Goal: Information Seeking & Learning: Learn about a topic

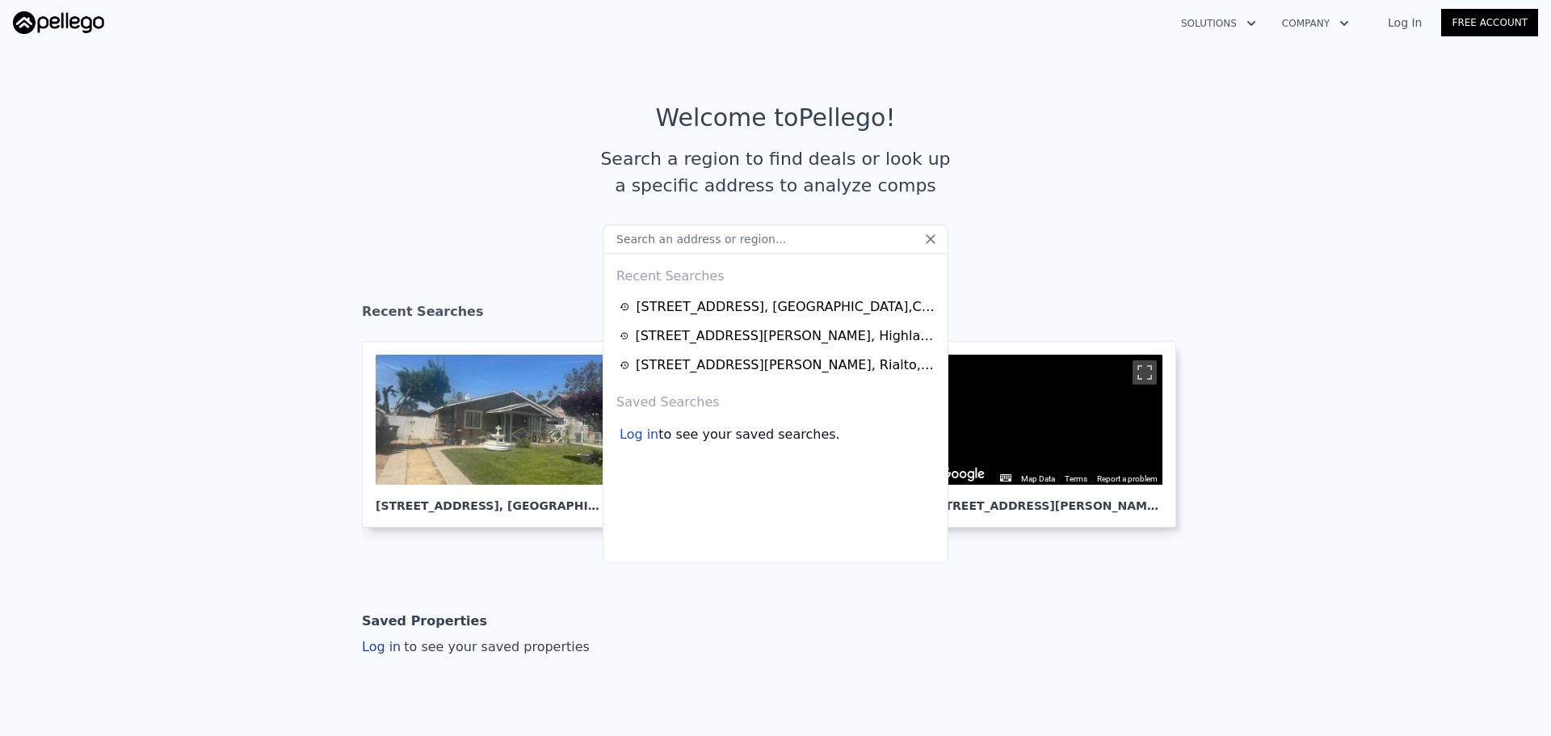
click at [707, 236] on input "text" at bounding box center [776, 239] width 346 height 29
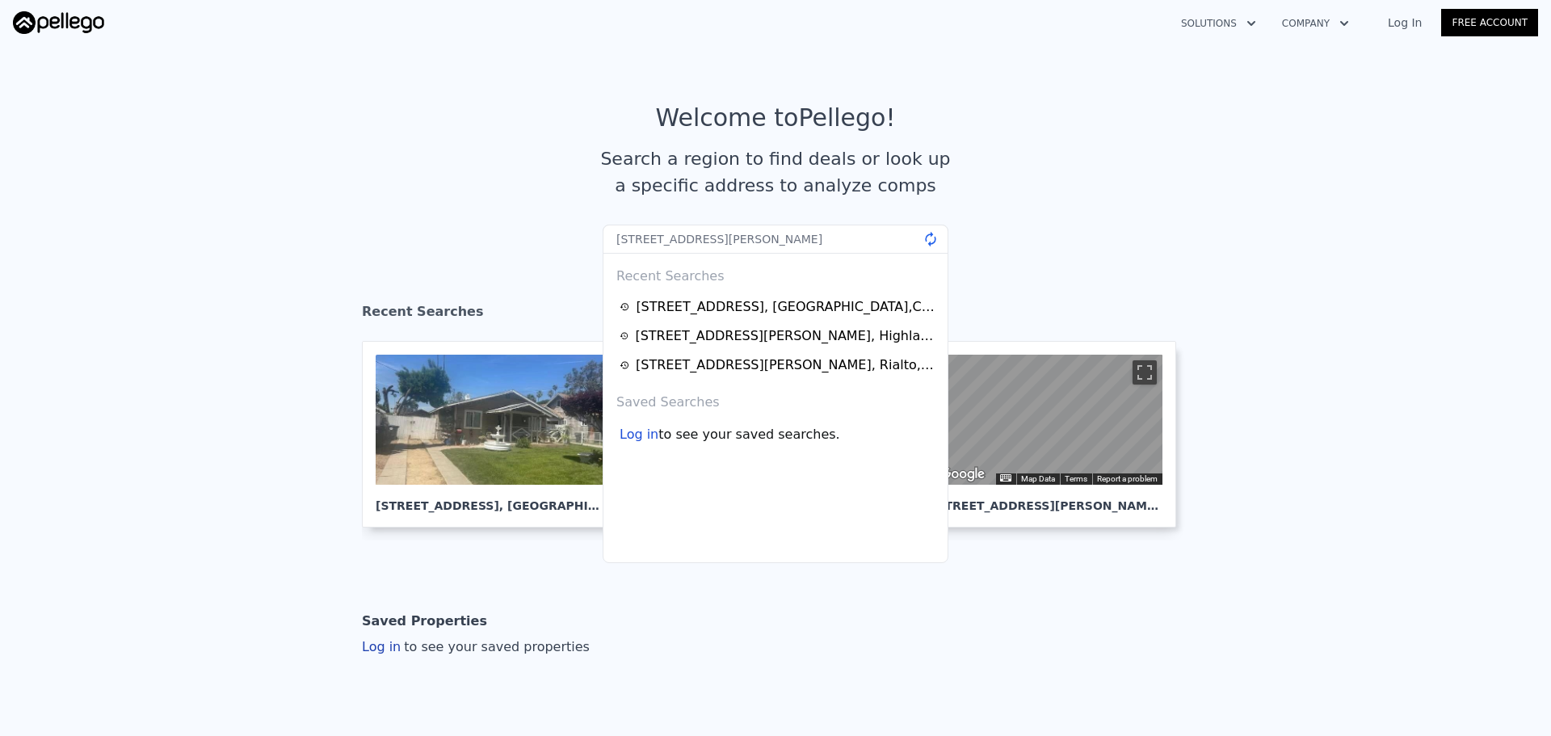
type input "211 E Harding Ave, Bakersfield, CA 93308"
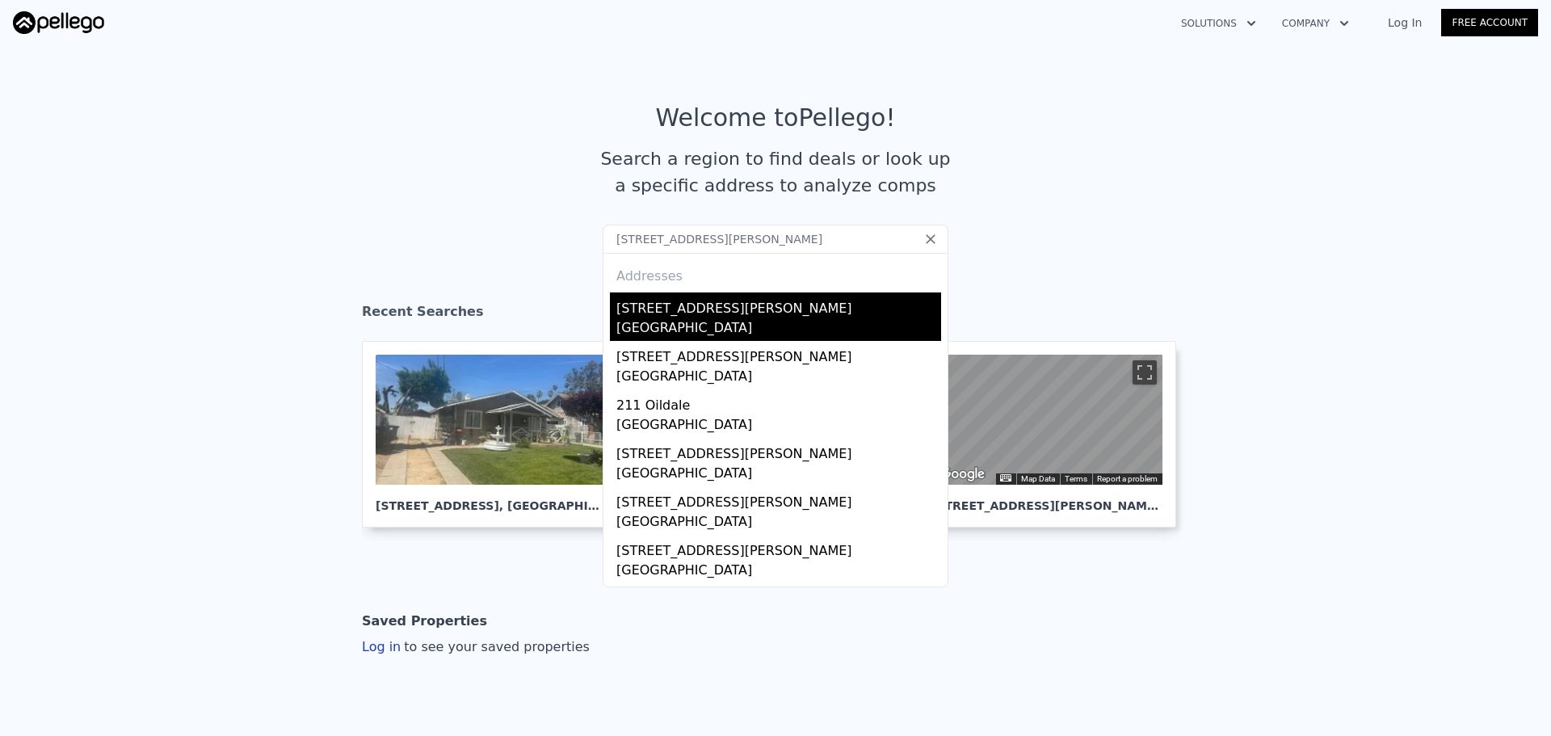
click at [635, 316] on div "211 E Harding Ave" at bounding box center [778, 305] width 325 height 26
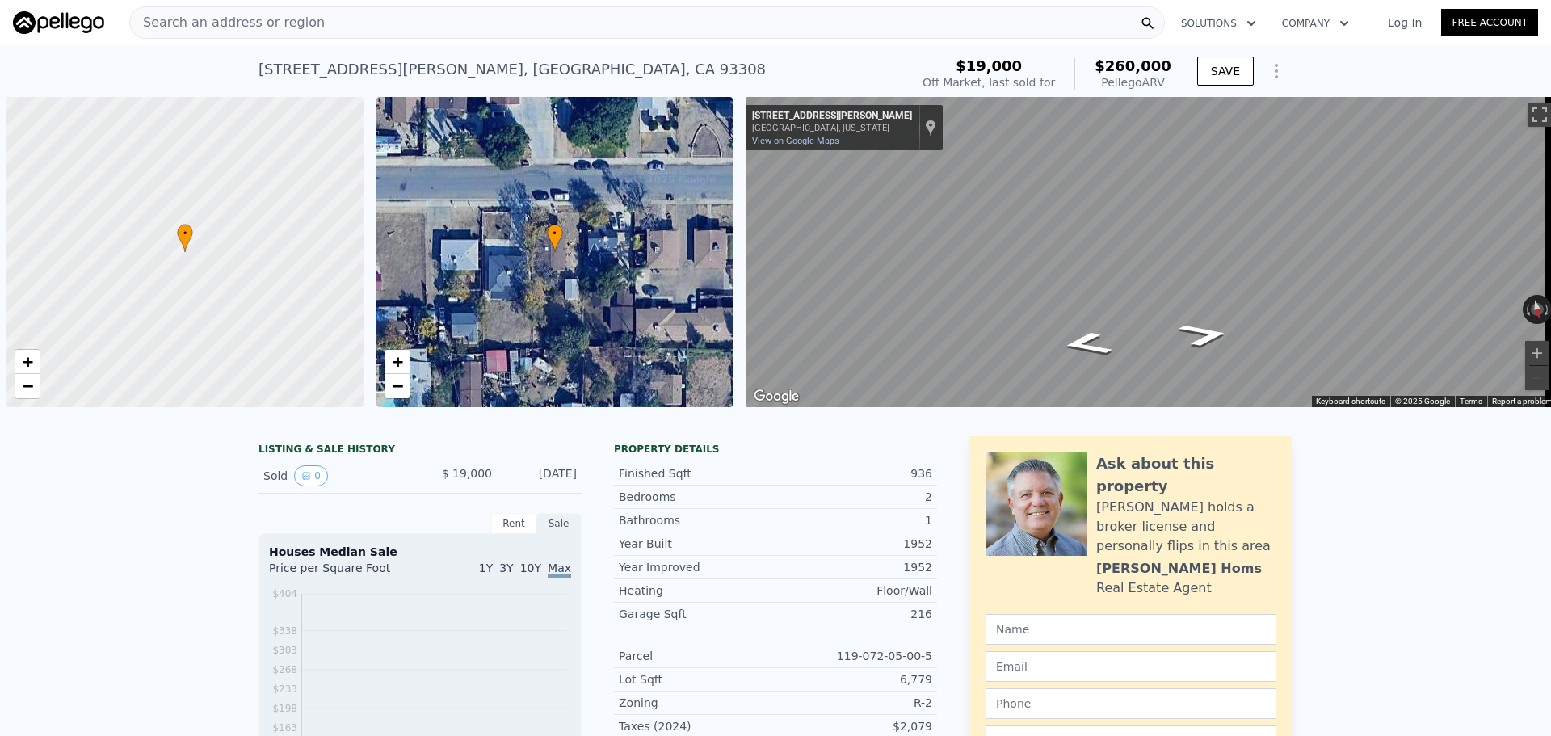
scroll to position [0, 6]
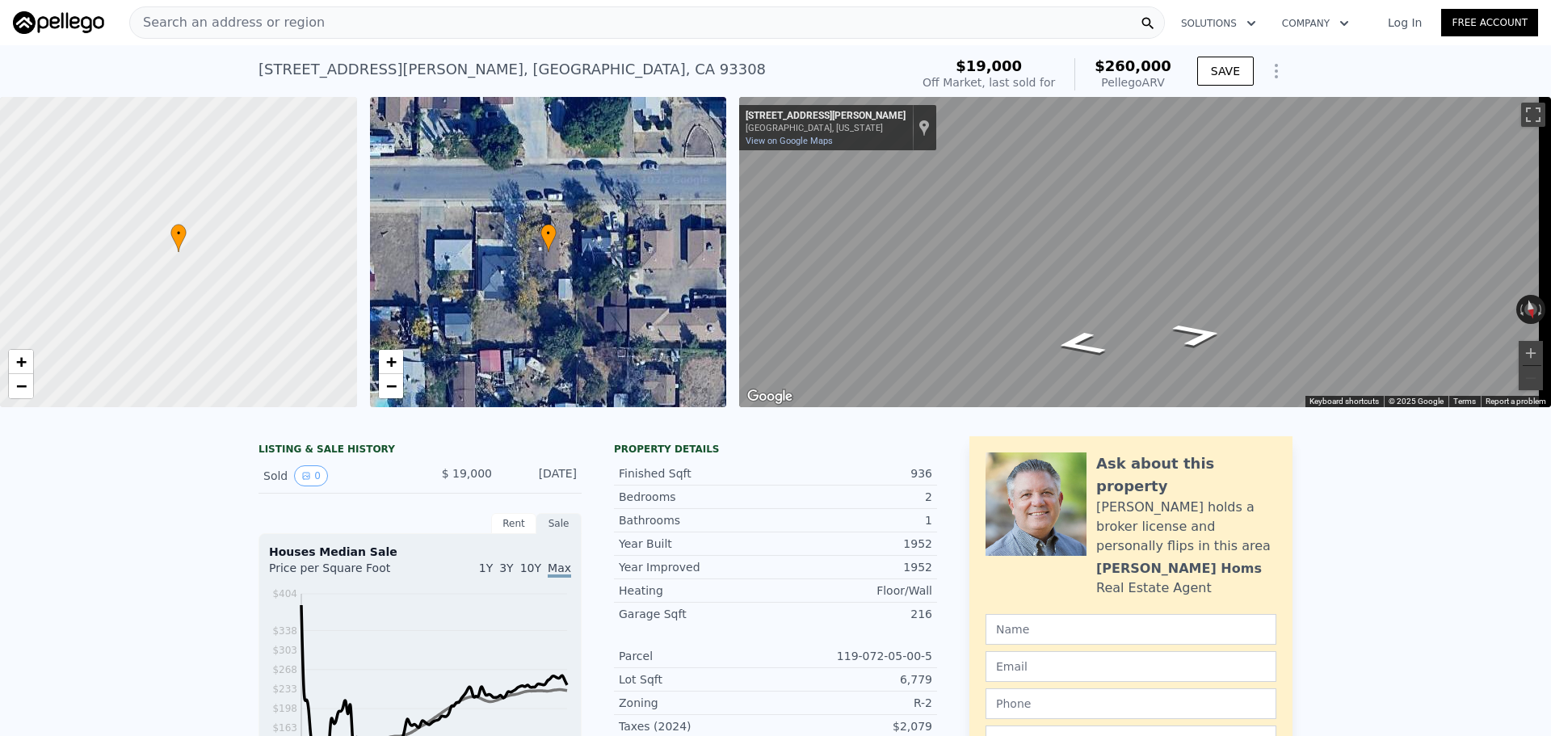
click at [506, 17] on div "Search an address or region" at bounding box center [647, 22] width 1036 height 32
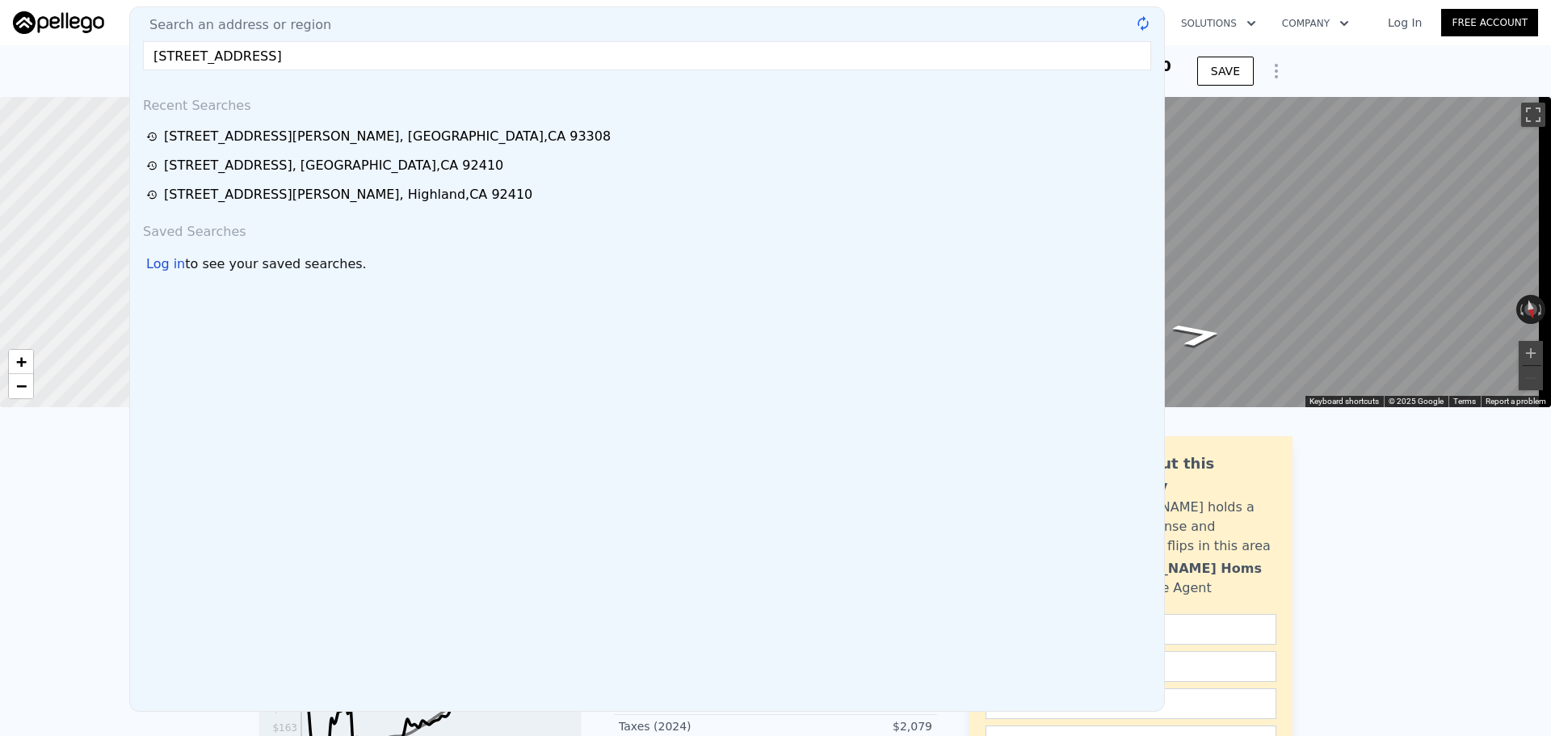
type input "10058 Sunland Blvd, Sunland, CA 91040"
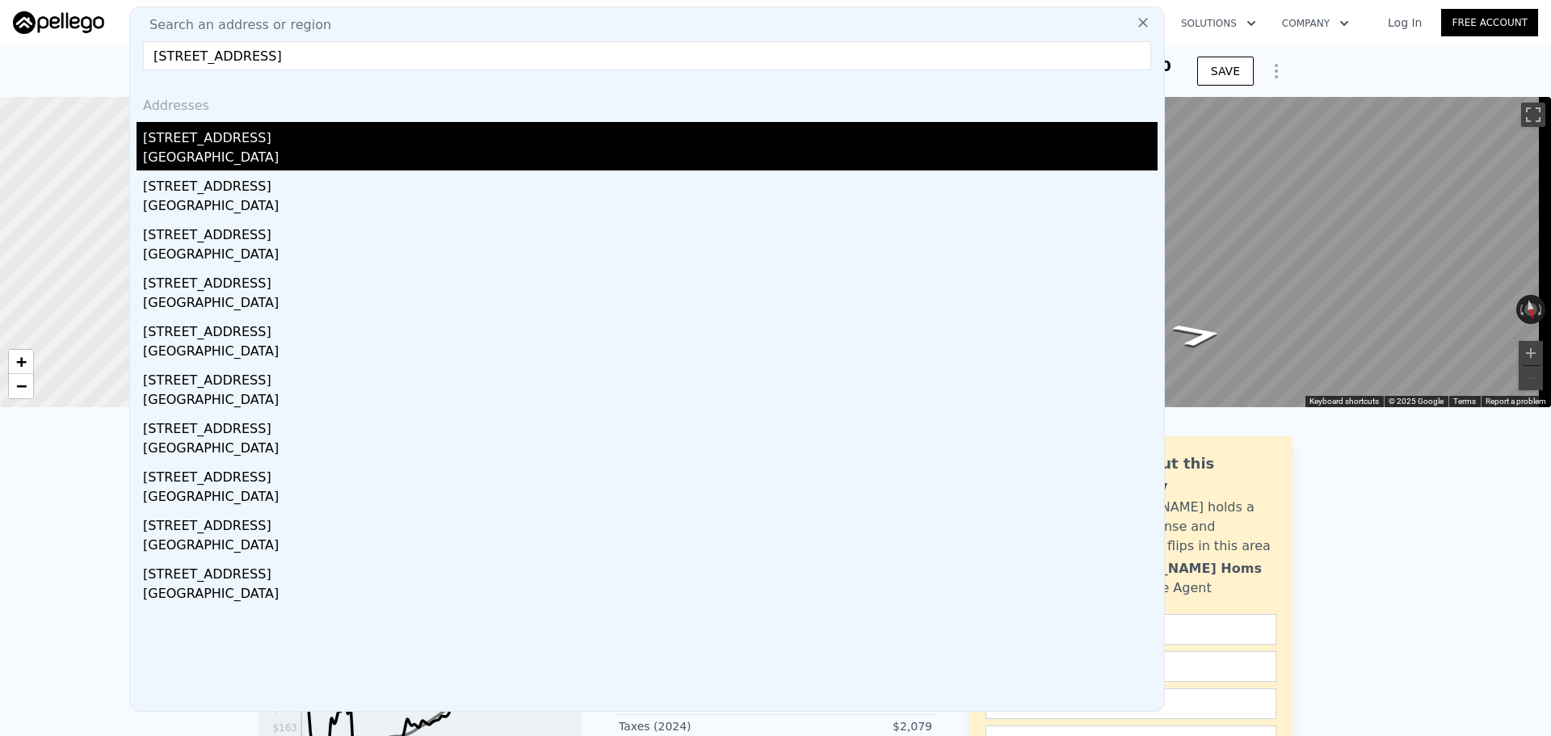
click at [459, 143] on div "[STREET_ADDRESS]" at bounding box center [650, 135] width 1015 height 26
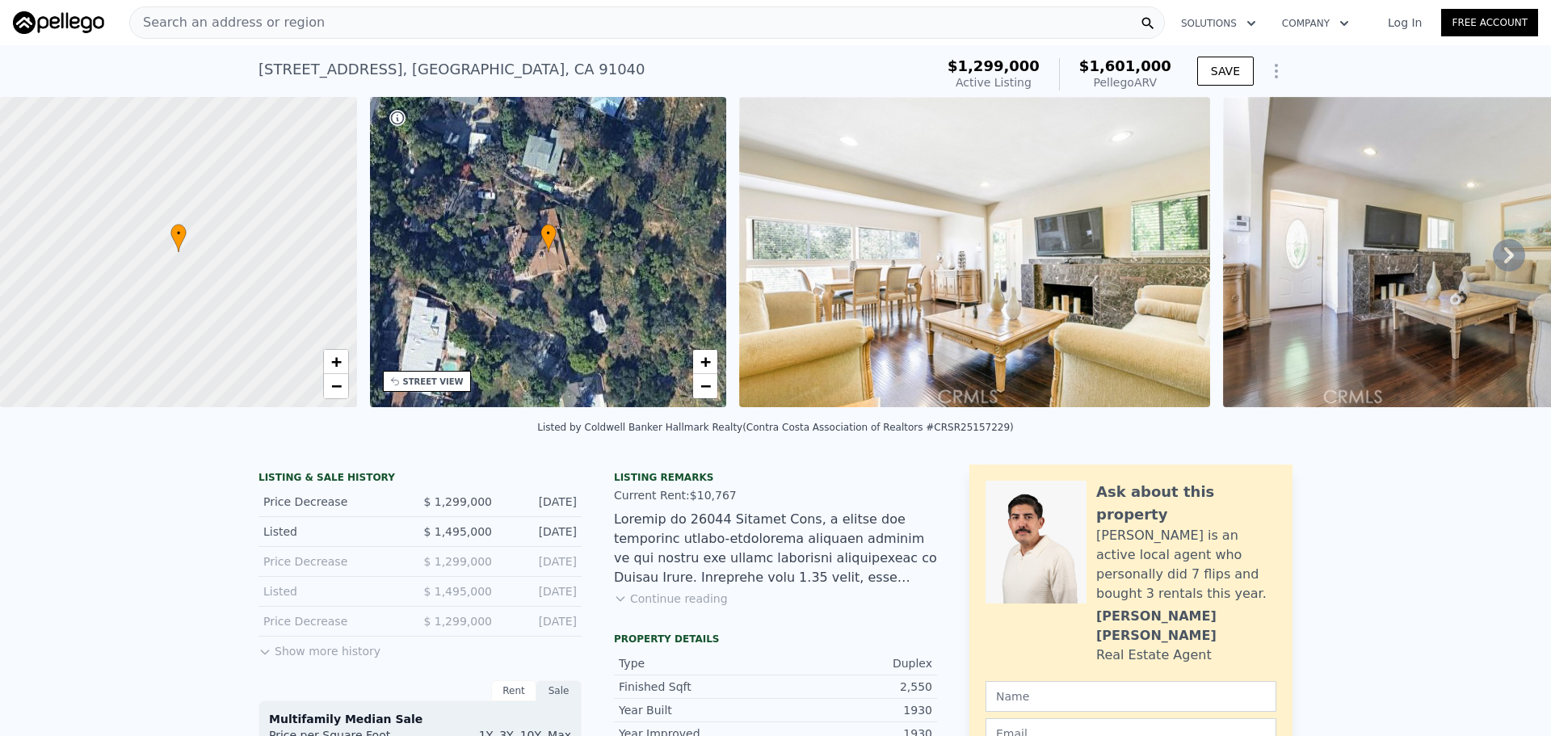
click at [438, 382] on div "STREET VIEW" at bounding box center [433, 382] width 61 height 12
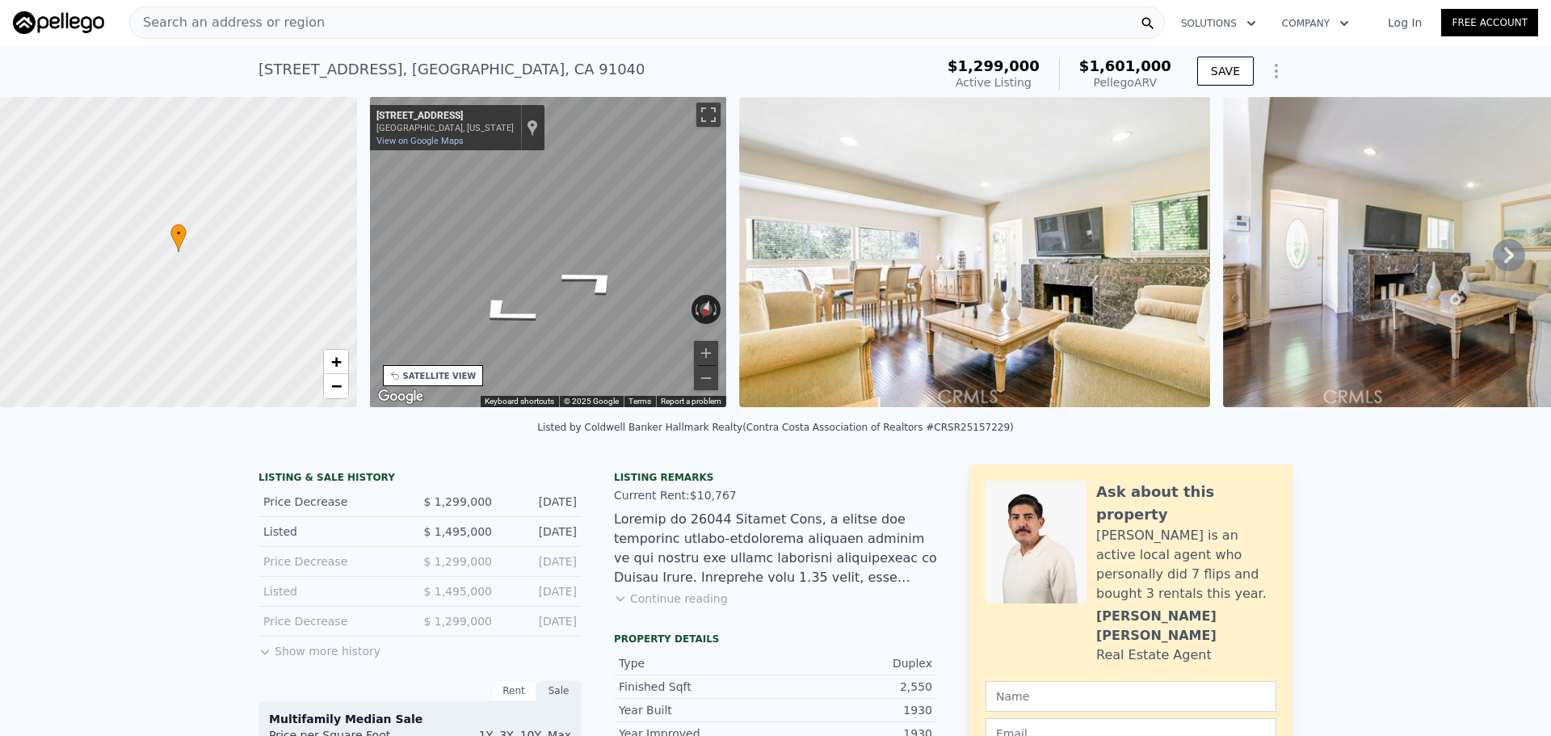
click at [480, 23] on div "Search an address or region" at bounding box center [647, 22] width 1036 height 32
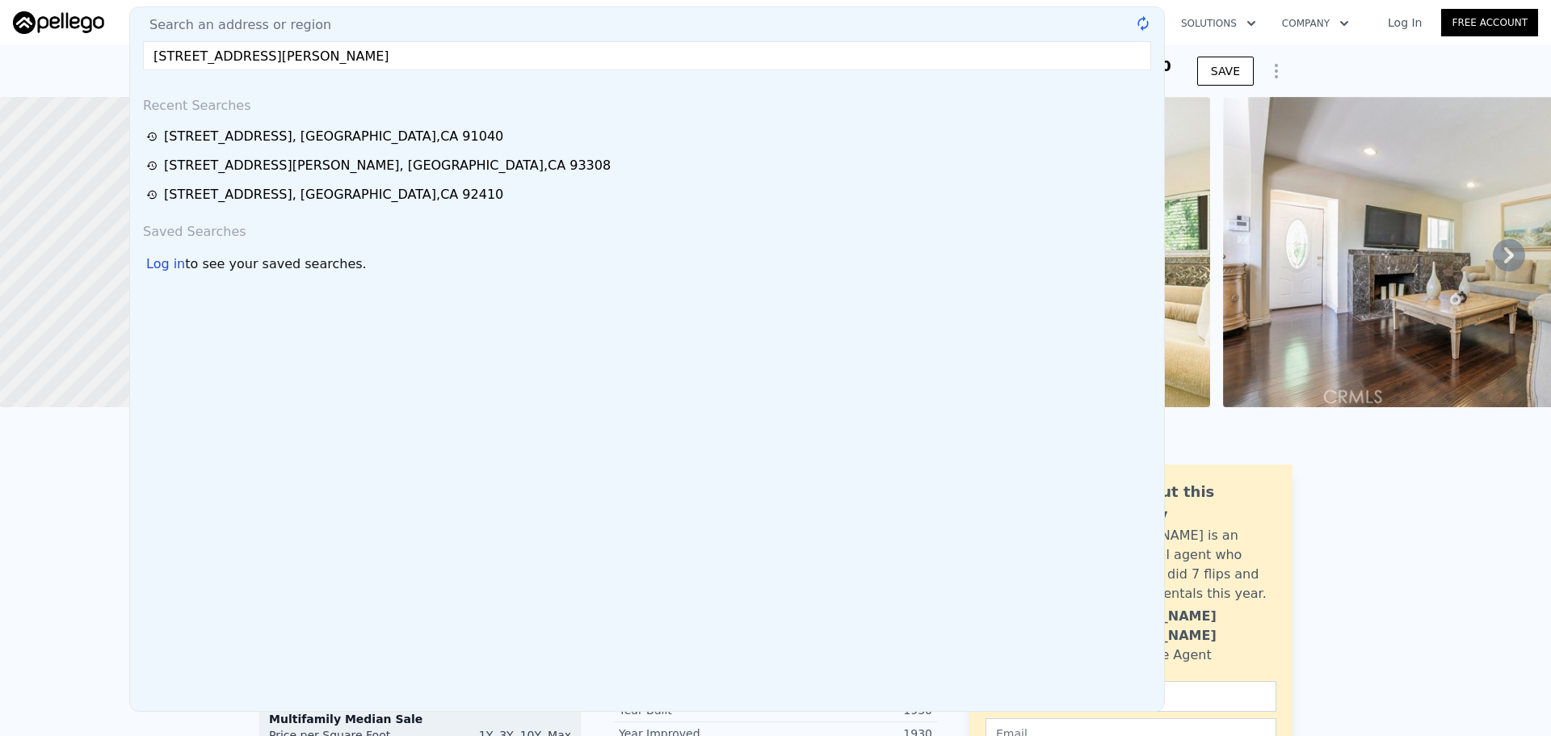
type input "2795 Toney Dr, Decatur, GA 30032"
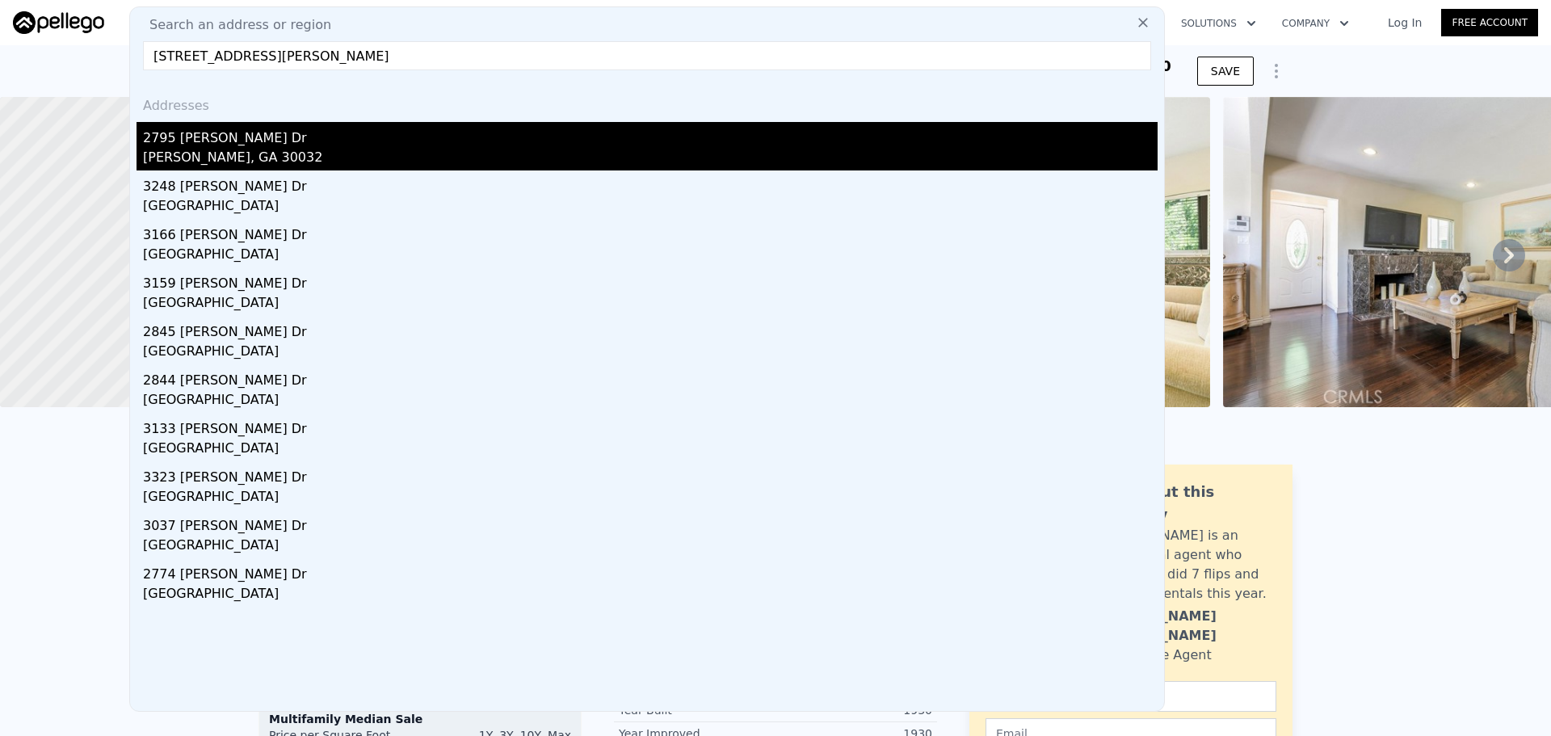
click at [276, 137] on div "2795 Toney Dr" at bounding box center [650, 135] width 1015 height 26
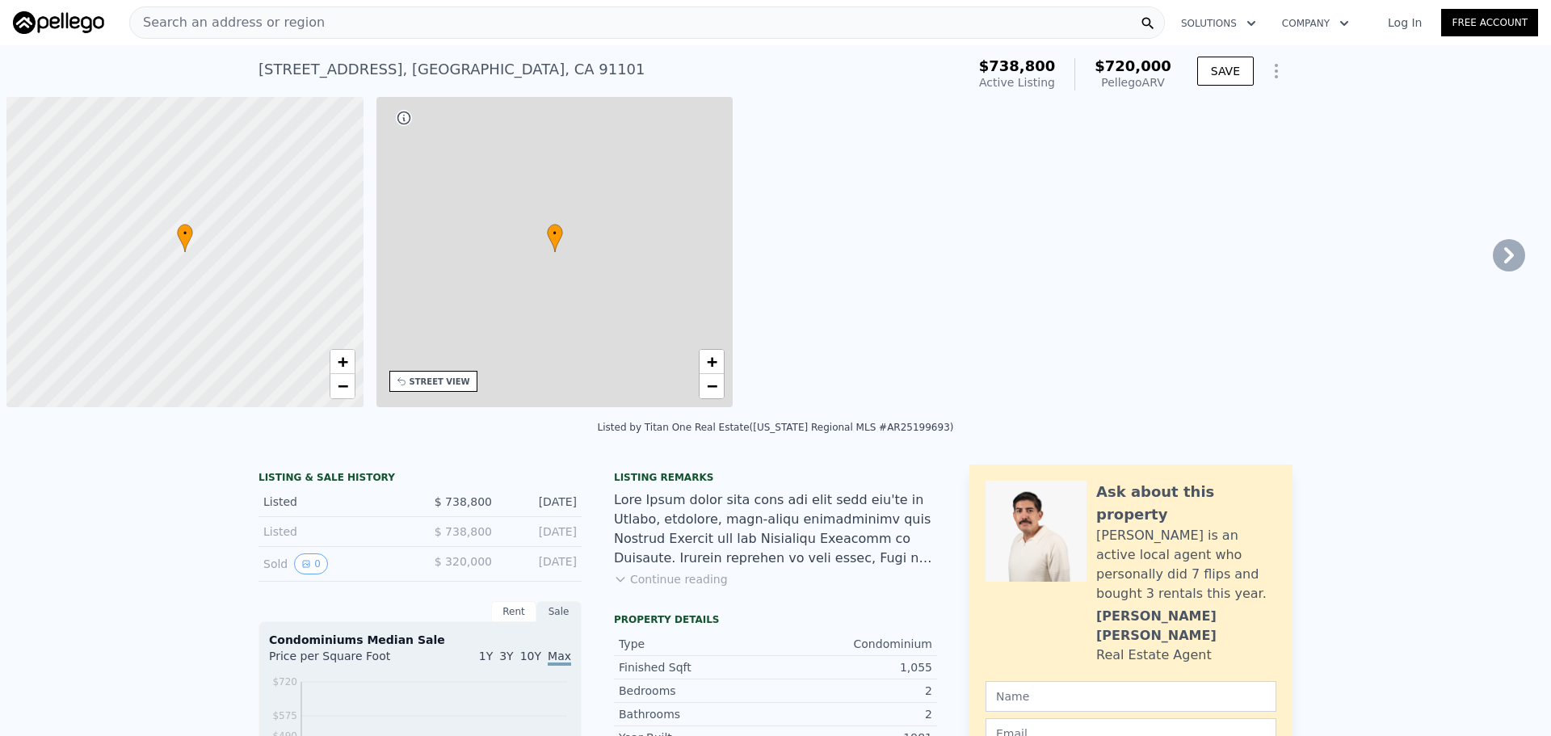
scroll to position [0, 6]
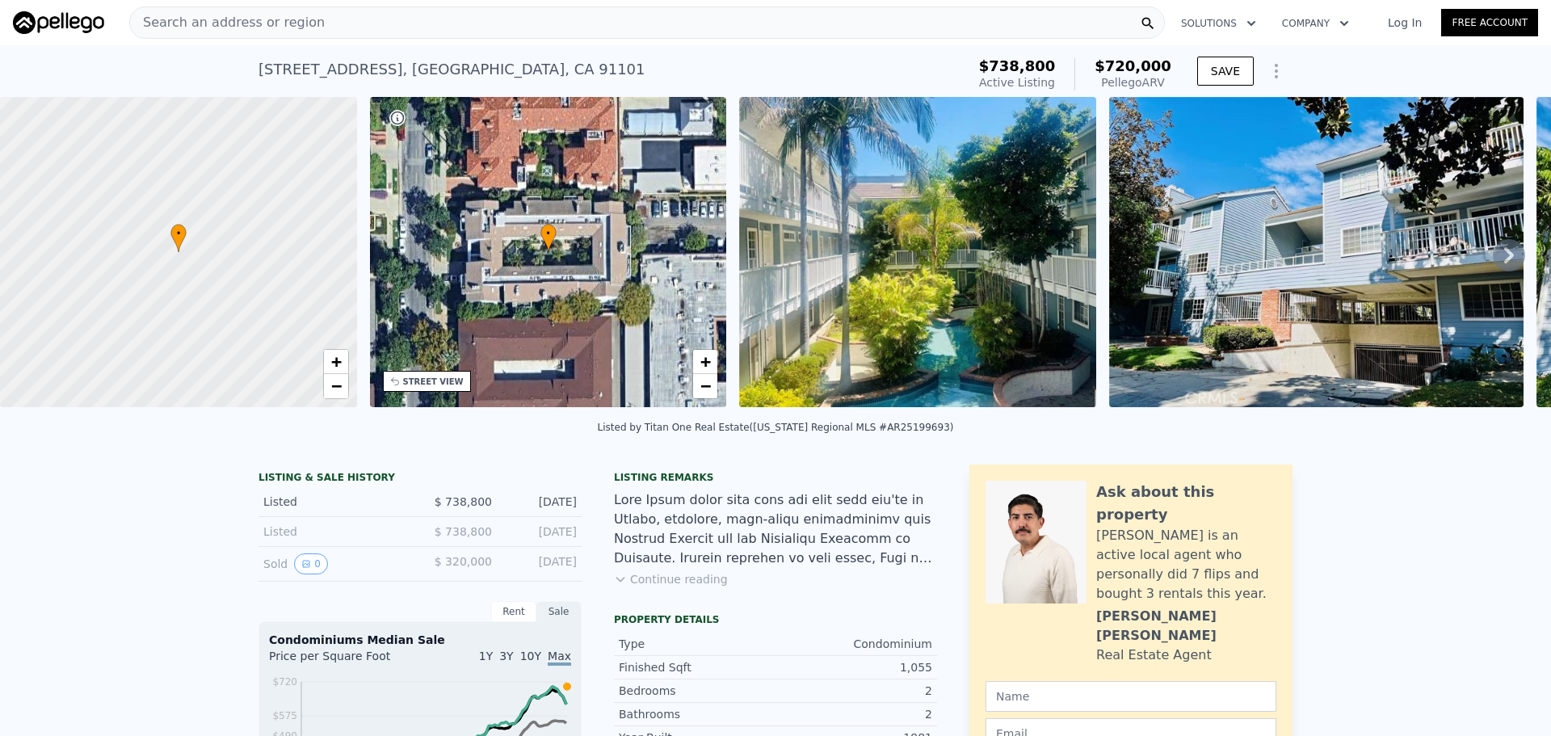
click at [524, 17] on div "Search an address or region" at bounding box center [647, 22] width 1036 height 32
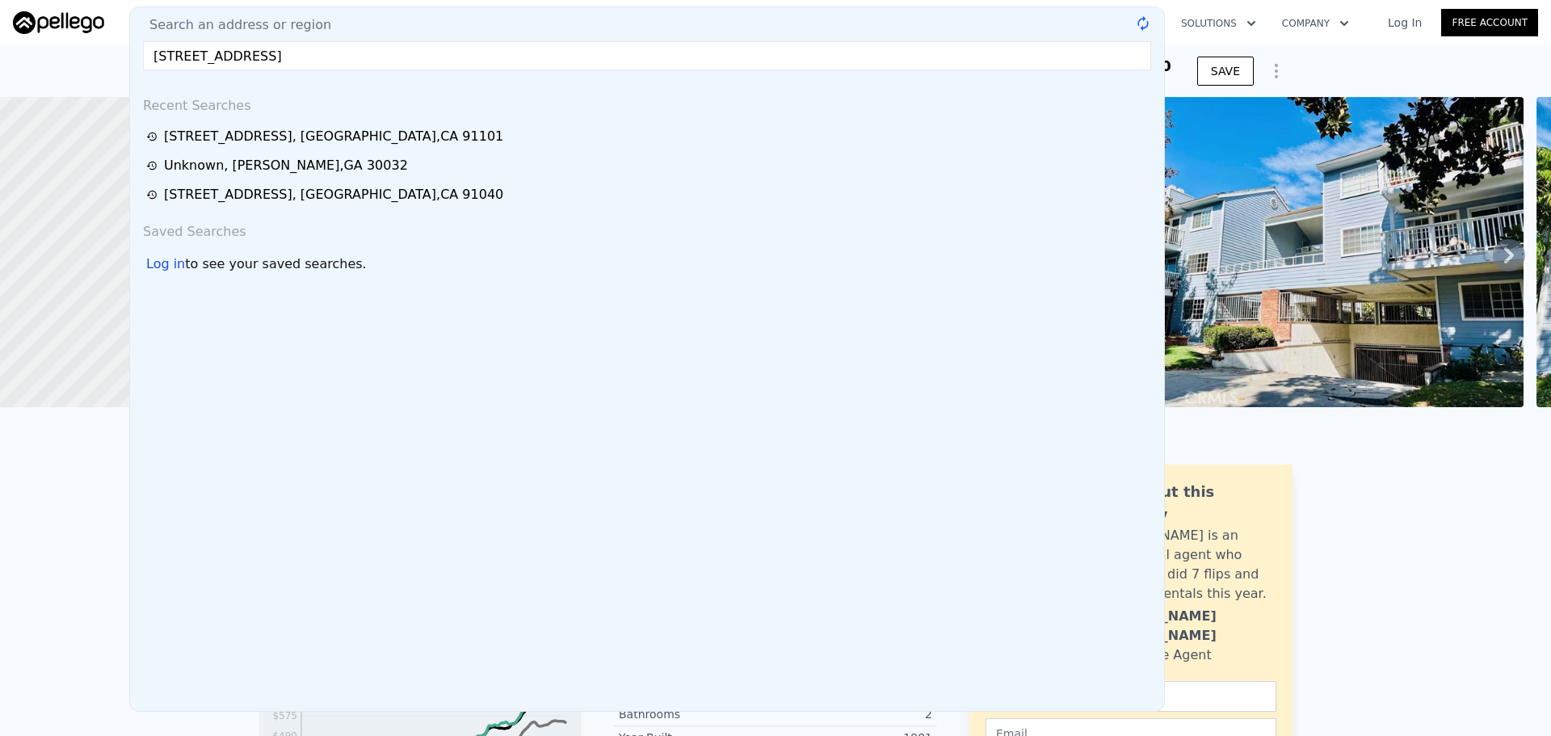
type input "[STREET_ADDRESS]"
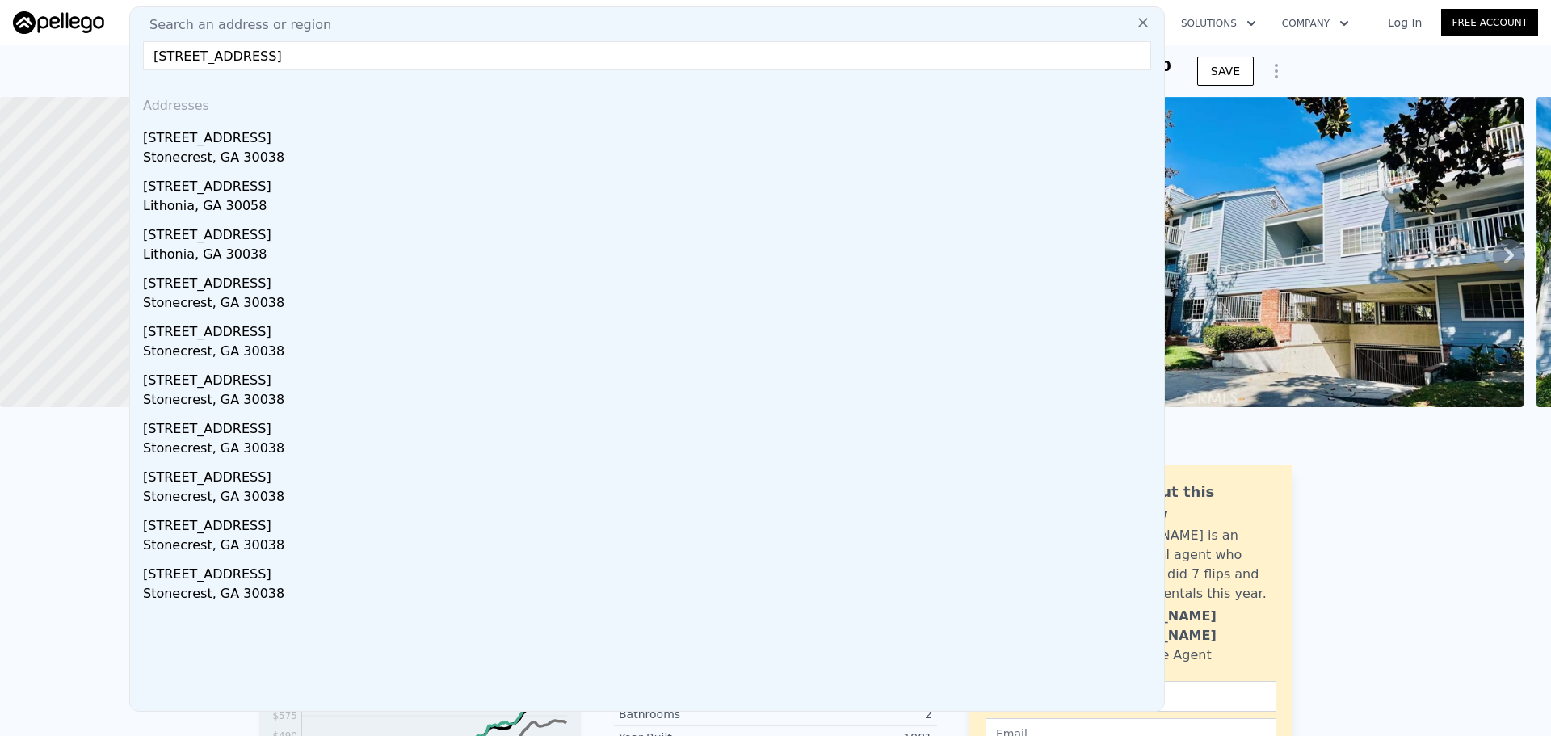
drag, startPoint x: 433, startPoint y: 151, endPoint x: 644, endPoint y: 44, distance: 236.7
click at [433, 151] on div "Stonecrest, GA 30038" at bounding box center [650, 159] width 1015 height 23
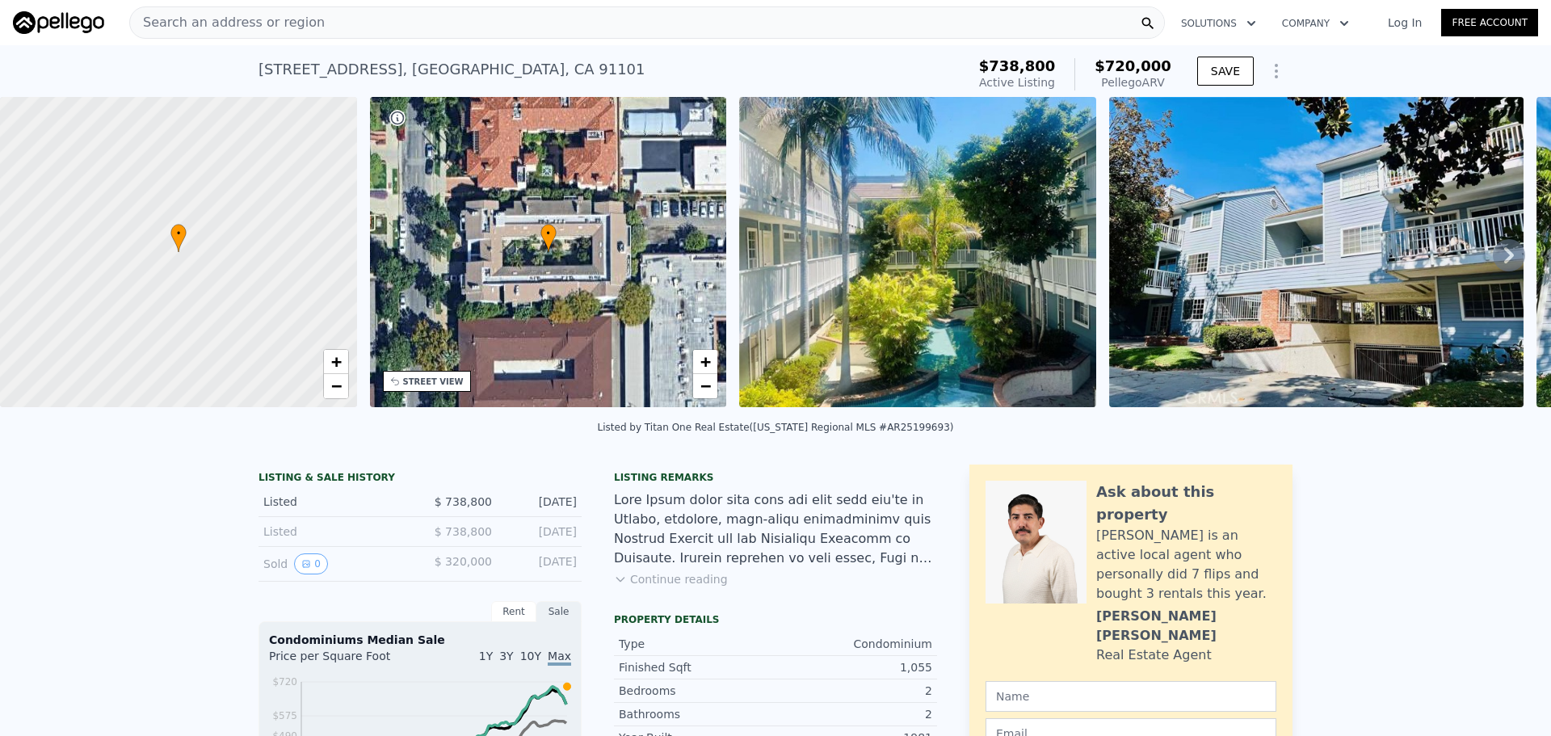
type input "2"
type input "3"
type input "1.5"
type input "2.5"
type input "1202"
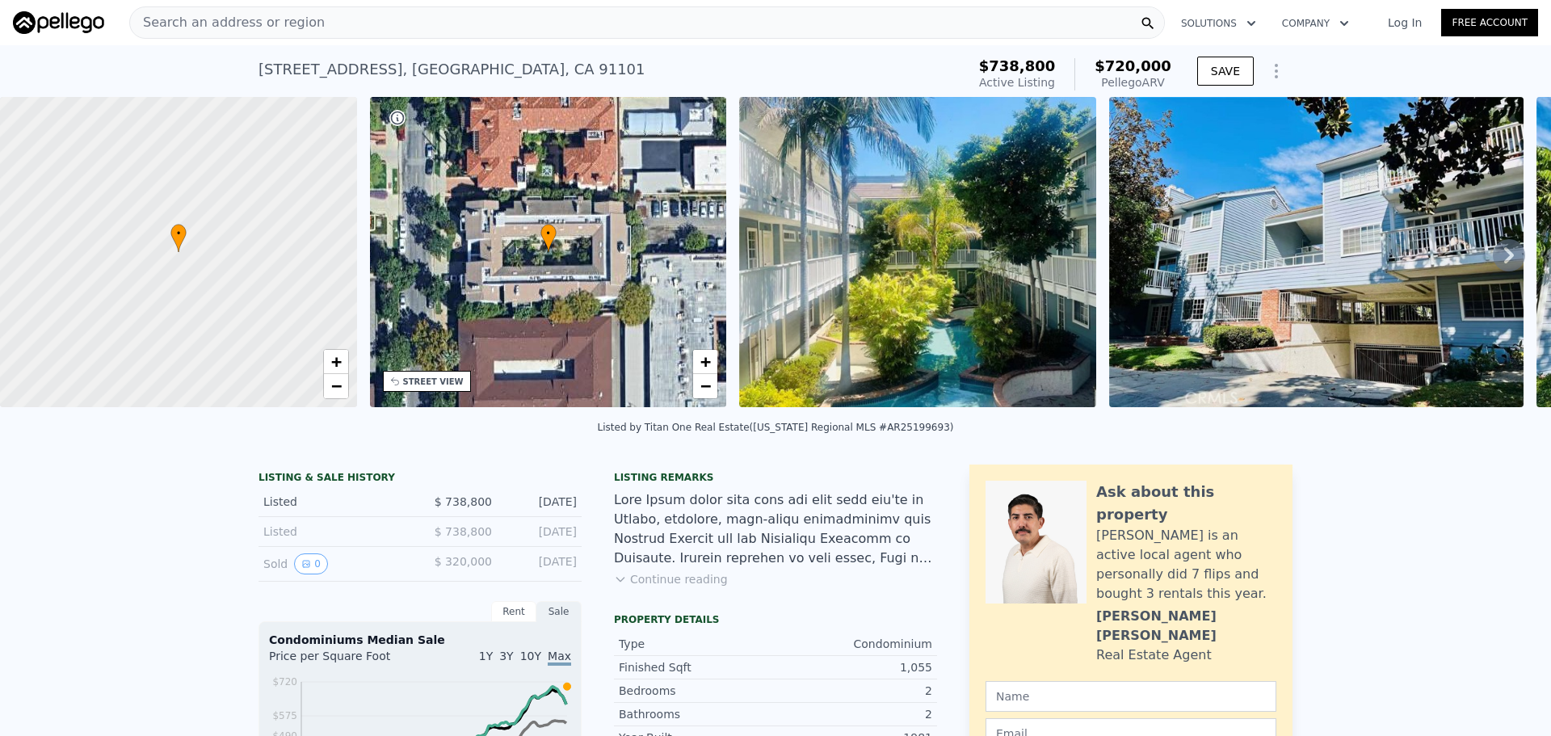
type input "1584"
type input "0"
type input "10890"
type input "$ 144,000"
type input "4"
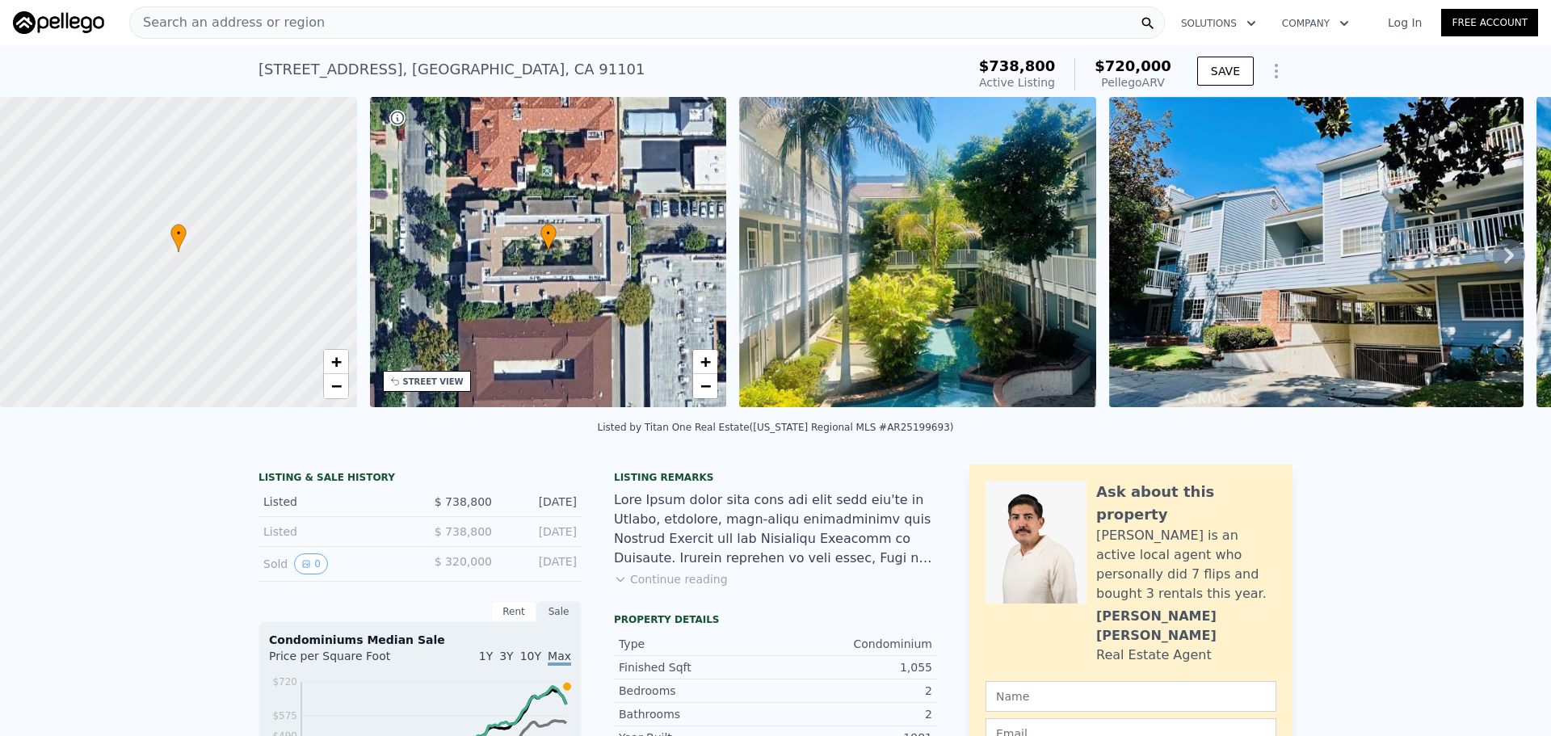
type input "$ 16,489"
